Goal: Find specific page/section: Find specific page/section

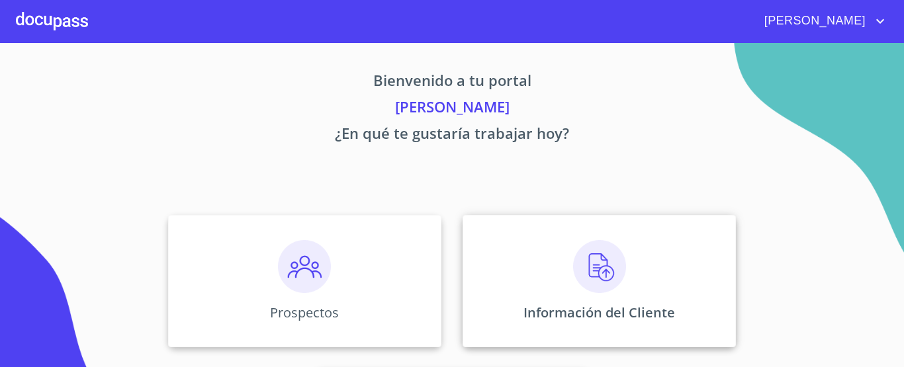
click at [577, 269] on img at bounding box center [599, 266] width 53 height 53
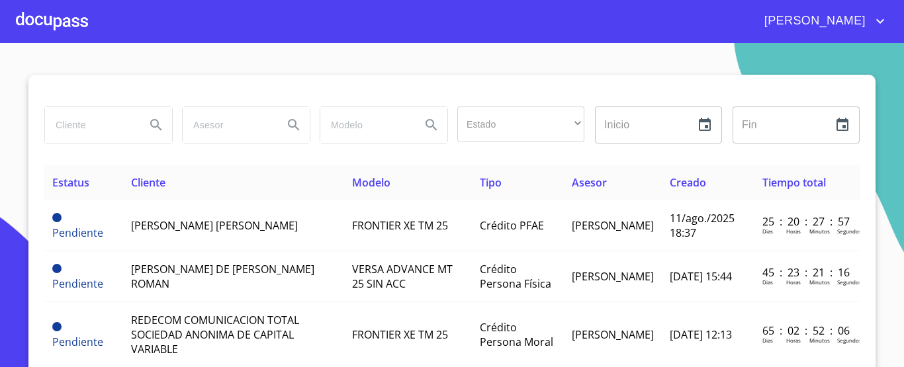
click at [115, 131] on input "search" at bounding box center [90, 125] width 90 height 36
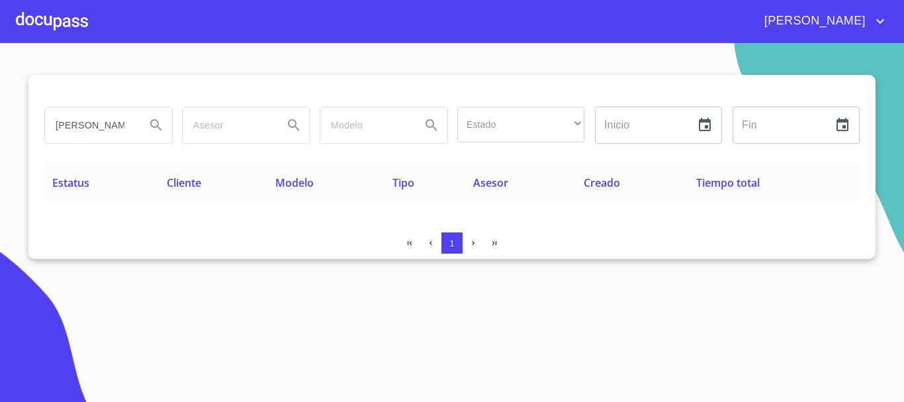
click at [138, 122] on div "[PERSON_NAME]" at bounding box center [108, 125] width 127 height 36
type input "r"
type input "f"
type input "d"
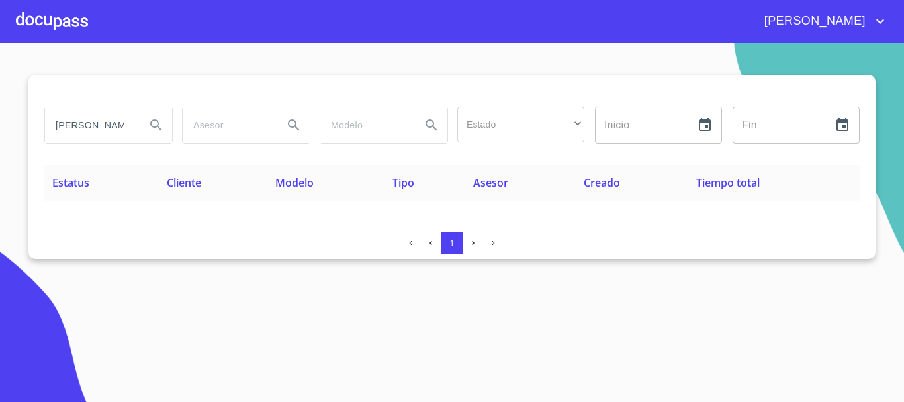
type input "[PERSON_NAME]"
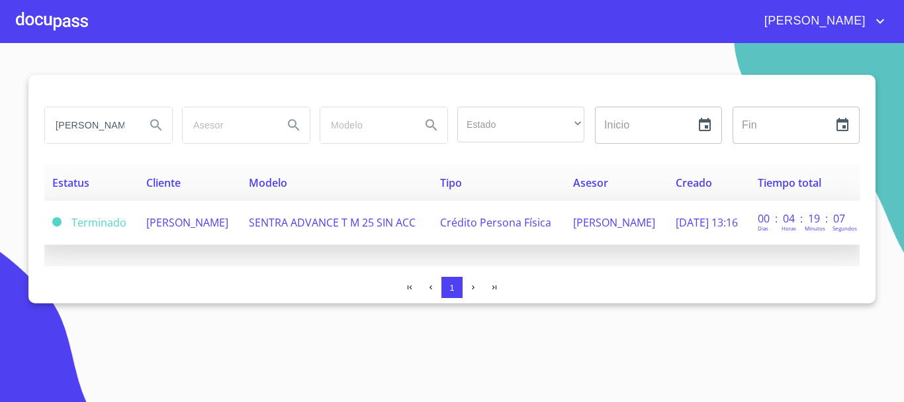
click at [208, 230] on td "[PERSON_NAME]" at bounding box center [189, 222] width 103 height 44
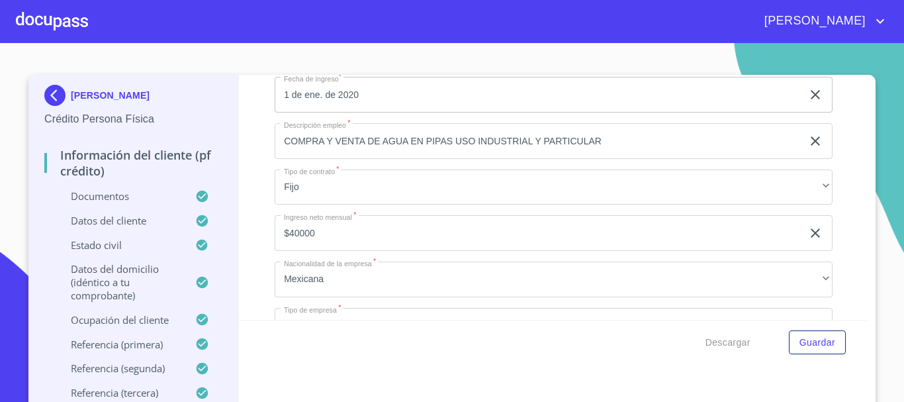
scroll to position [5624, 0]
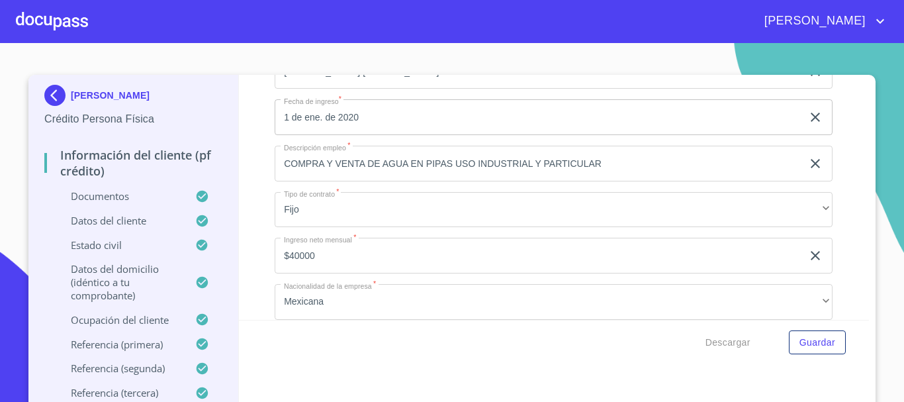
click at [67, 24] on div at bounding box center [52, 21] width 72 height 42
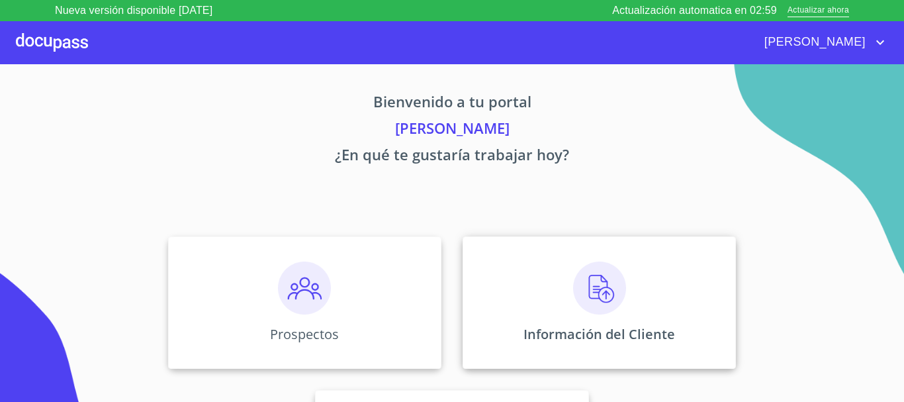
click at [612, 284] on img at bounding box center [599, 287] width 53 height 53
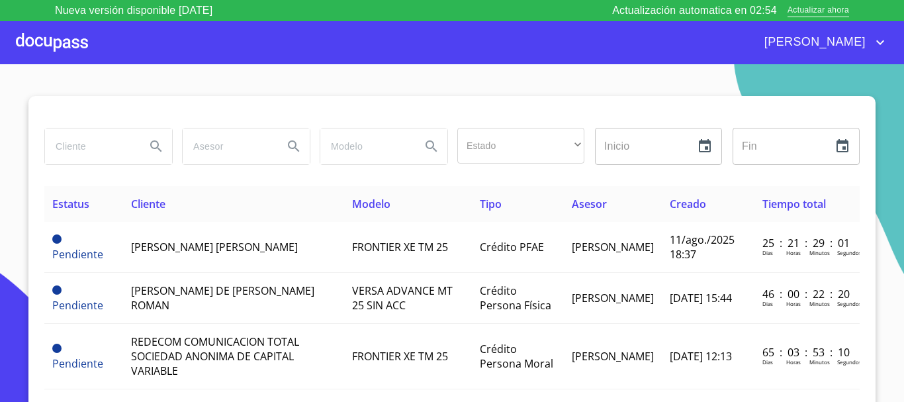
click at [122, 154] on input "search" at bounding box center [90, 146] width 90 height 36
type input "[PERSON_NAME]"
click at [152, 147] on icon "Search" at bounding box center [155, 145] width 11 height 11
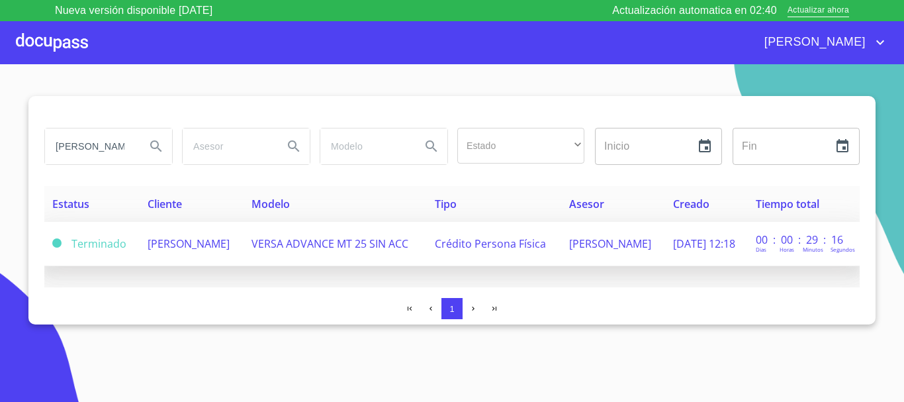
click at [224, 247] on td "[PERSON_NAME]" at bounding box center [192, 244] width 104 height 44
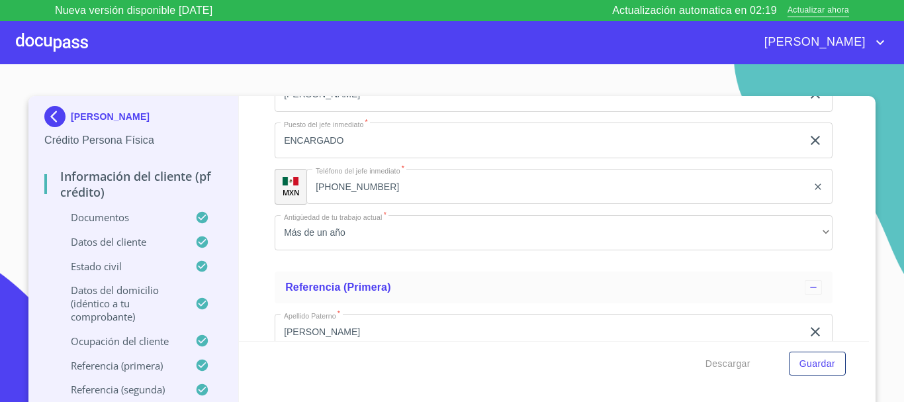
scroll to position [6683, 0]
